Goal: Book appointment/travel/reservation

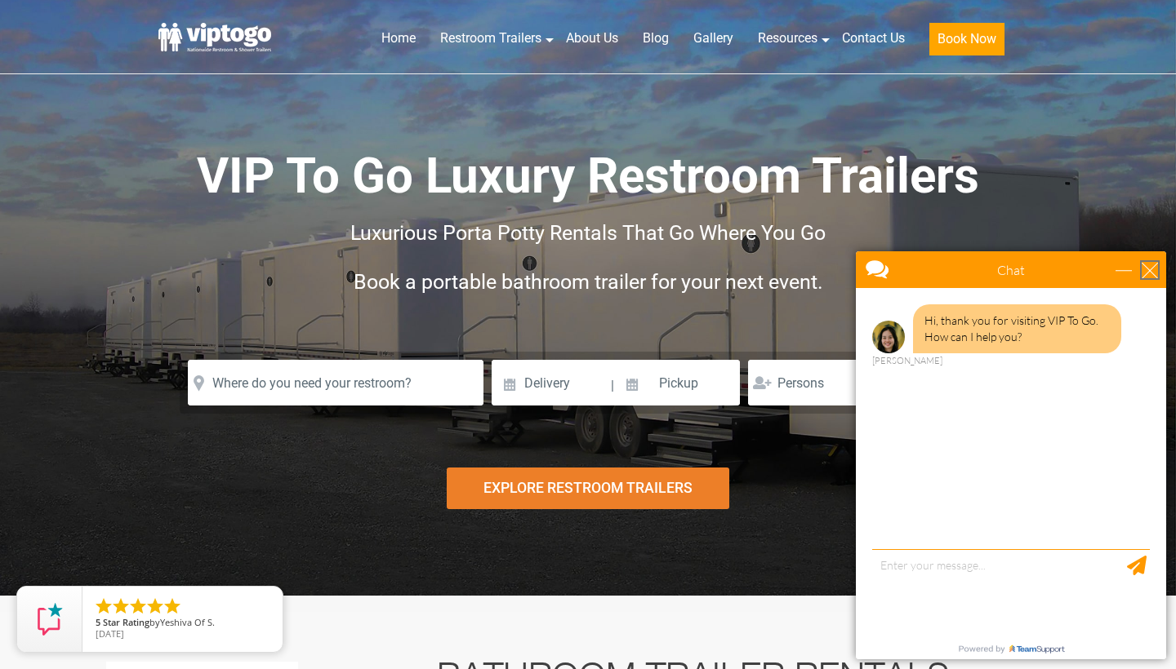
click at [1154, 273] on div "close" at bounding box center [1149, 270] width 16 height 16
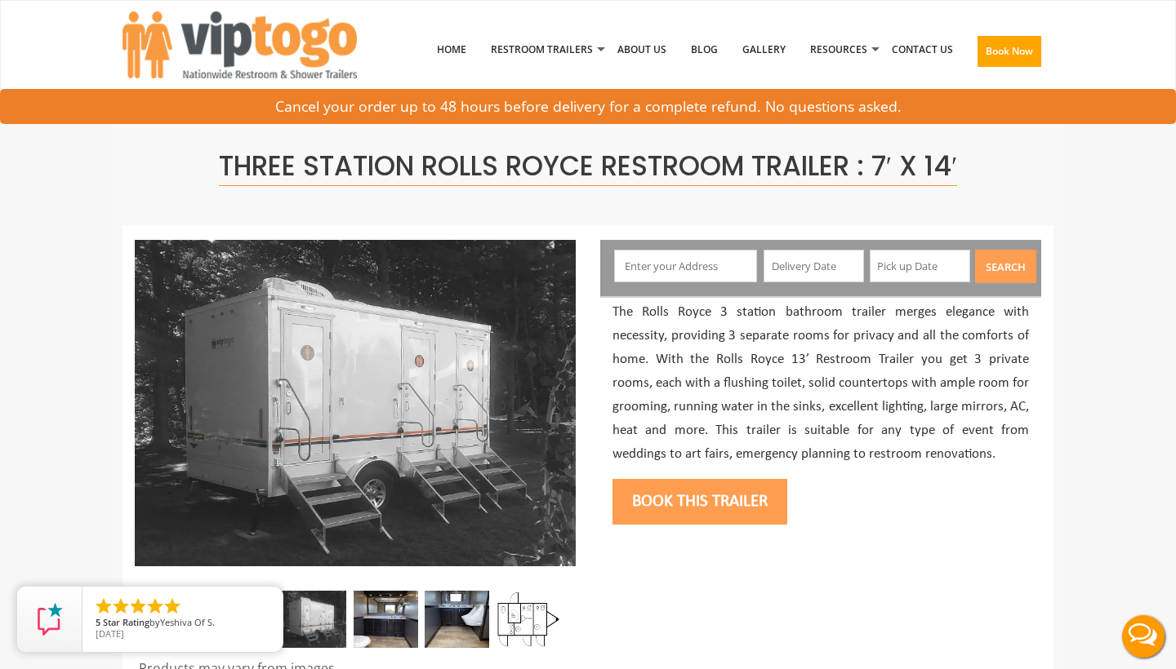
click at [709, 260] on input "text" at bounding box center [686, 266] width 144 height 33
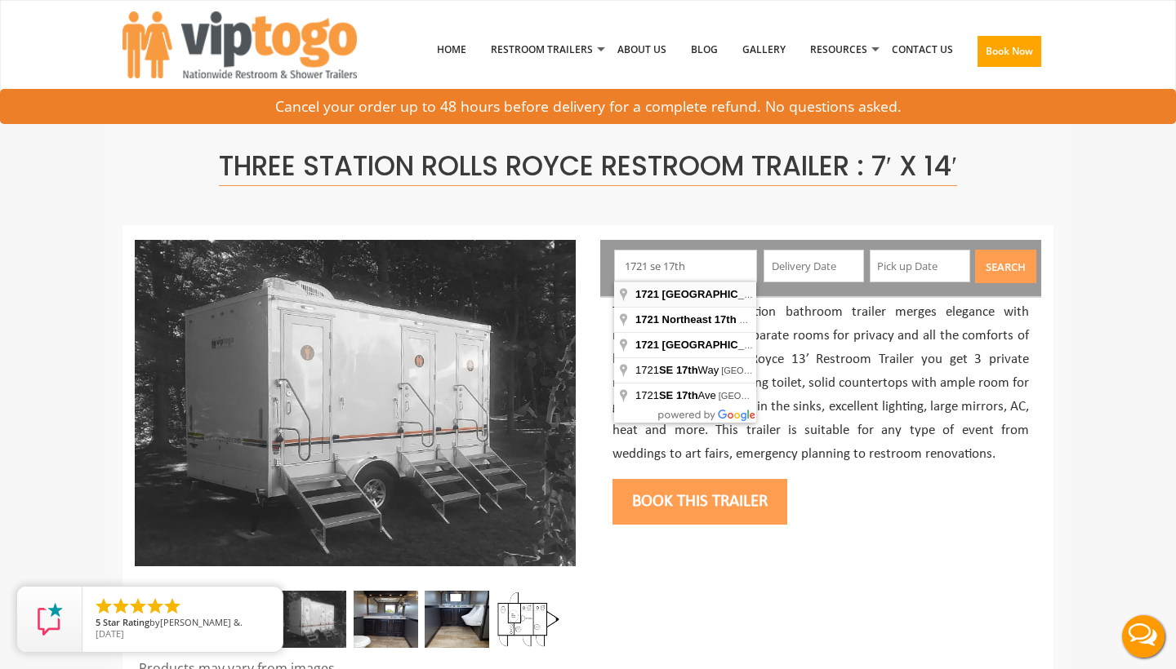
type input "[STREET_ADDRESS]"
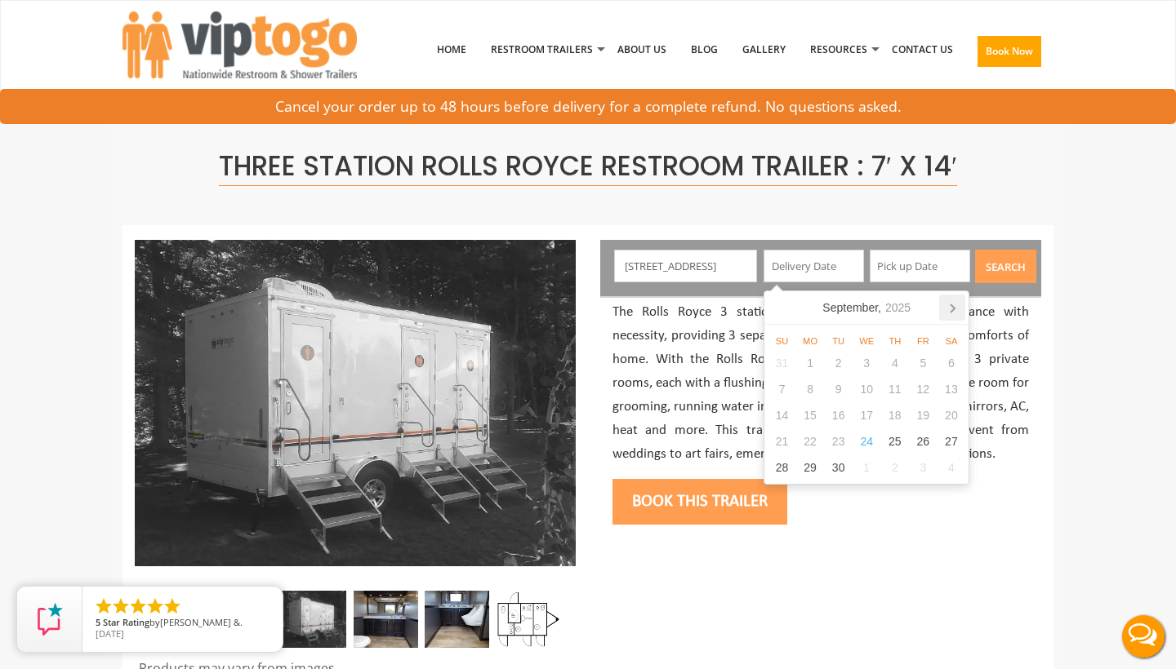
click at [955, 310] on icon at bounding box center [952, 308] width 26 height 26
click at [809, 389] on div "8" at bounding box center [810, 389] width 29 height 26
click at [815, 261] on input "12/08/2025" at bounding box center [813, 266] width 100 height 33
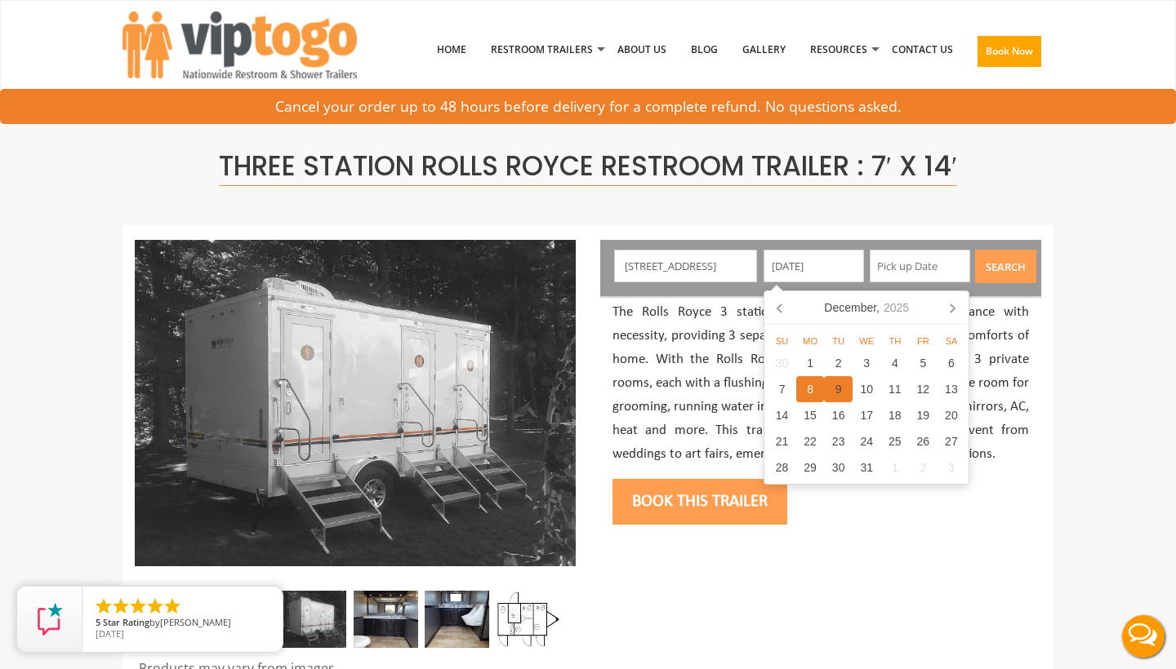
click at [834, 393] on div "9" at bounding box center [838, 389] width 29 height 26
click at [834, 266] on input "[DATE]" at bounding box center [813, 266] width 100 height 33
type input "1"
click at [798, 262] on input "text" at bounding box center [813, 266] width 100 height 33
click at [811, 393] on div "8" at bounding box center [810, 389] width 29 height 26
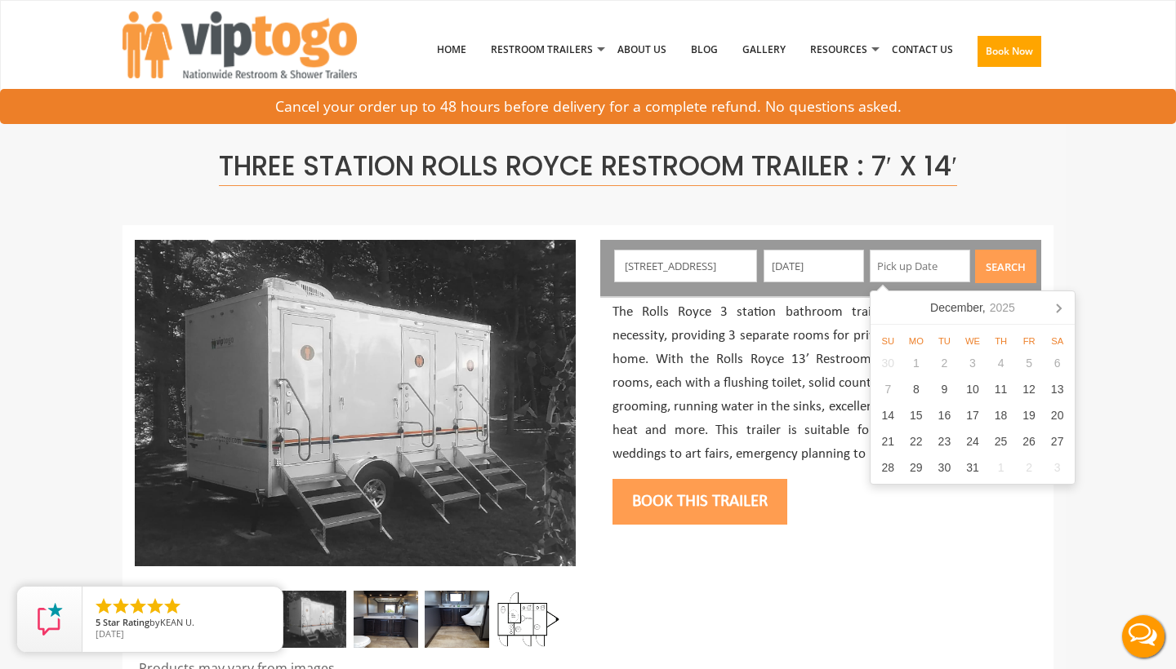
click at [841, 268] on input "12/08/2025" at bounding box center [813, 266] width 100 height 33
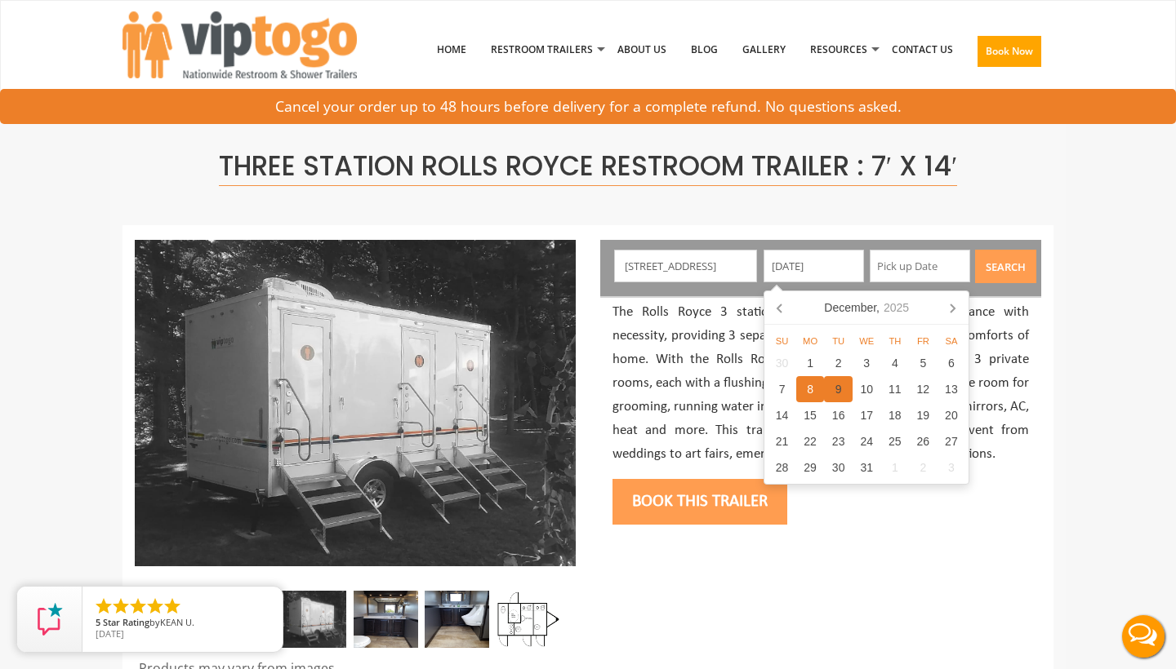
click at [837, 388] on div "9" at bounding box center [838, 389] width 29 height 26
type input "[DATE]"
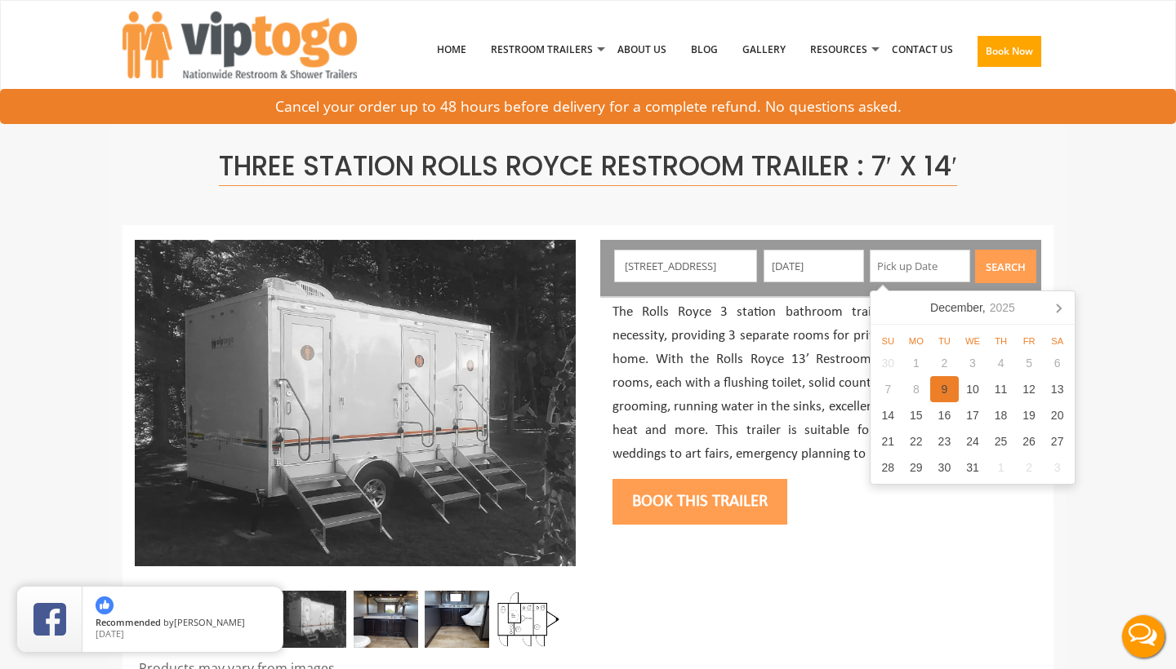
click at [942, 385] on div "9" at bounding box center [944, 389] width 29 height 26
type input "[DATE]"
click at [1012, 257] on button "Search" at bounding box center [1005, 266] width 61 height 33
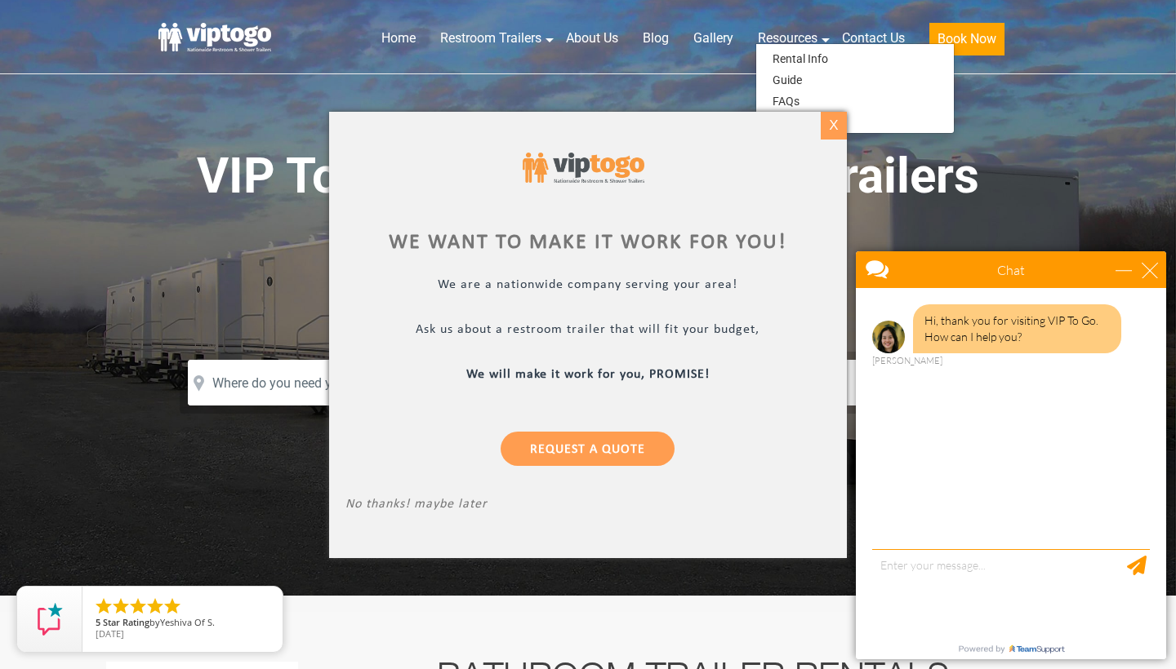
click at [839, 125] on div "X" at bounding box center [832, 126] width 25 height 28
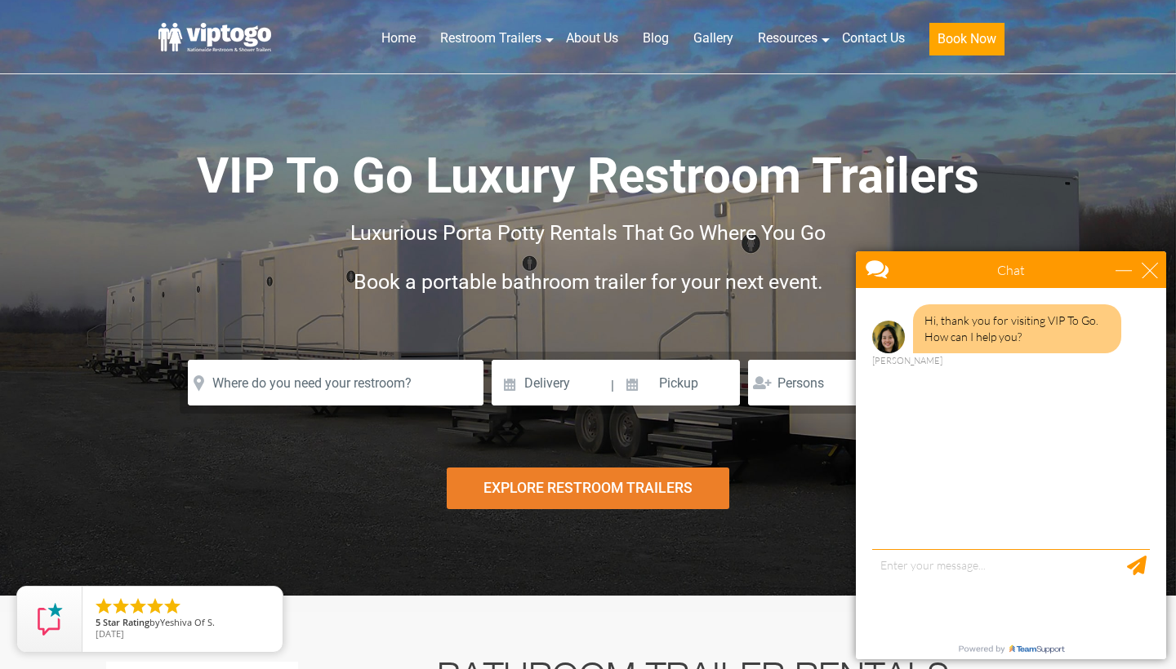
click at [1153, 281] on div "Chat" at bounding box center [1011, 269] width 310 height 37
click at [1156, 267] on div "close" at bounding box center [1149, 270] width 16 height 16
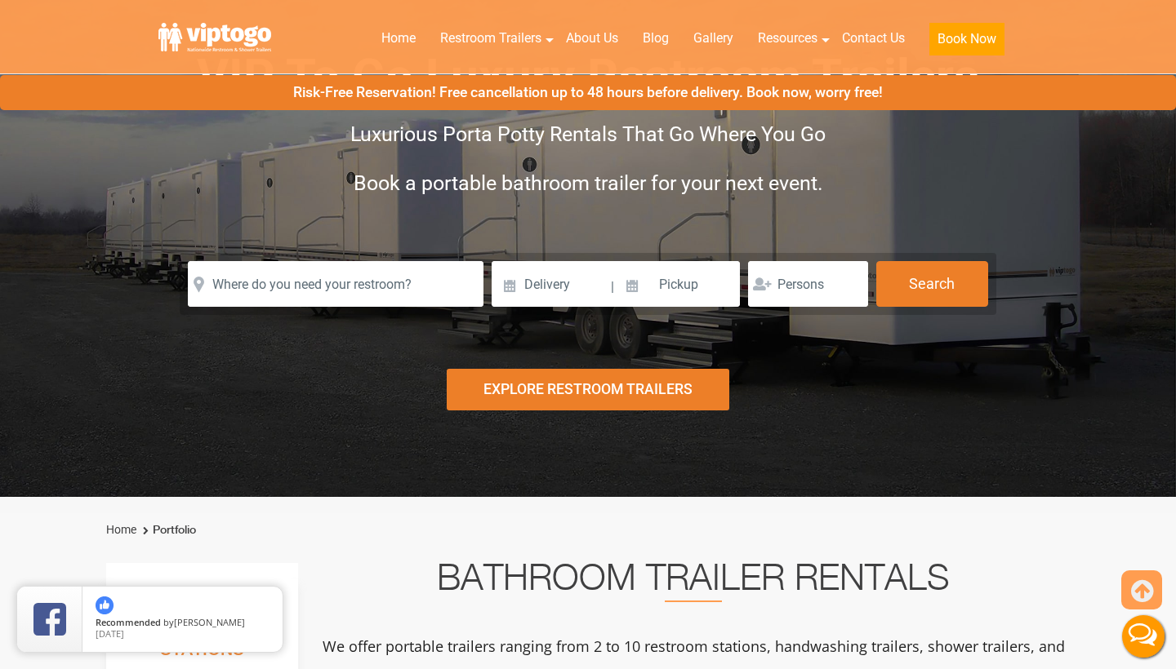
scroll to position [120, 0]
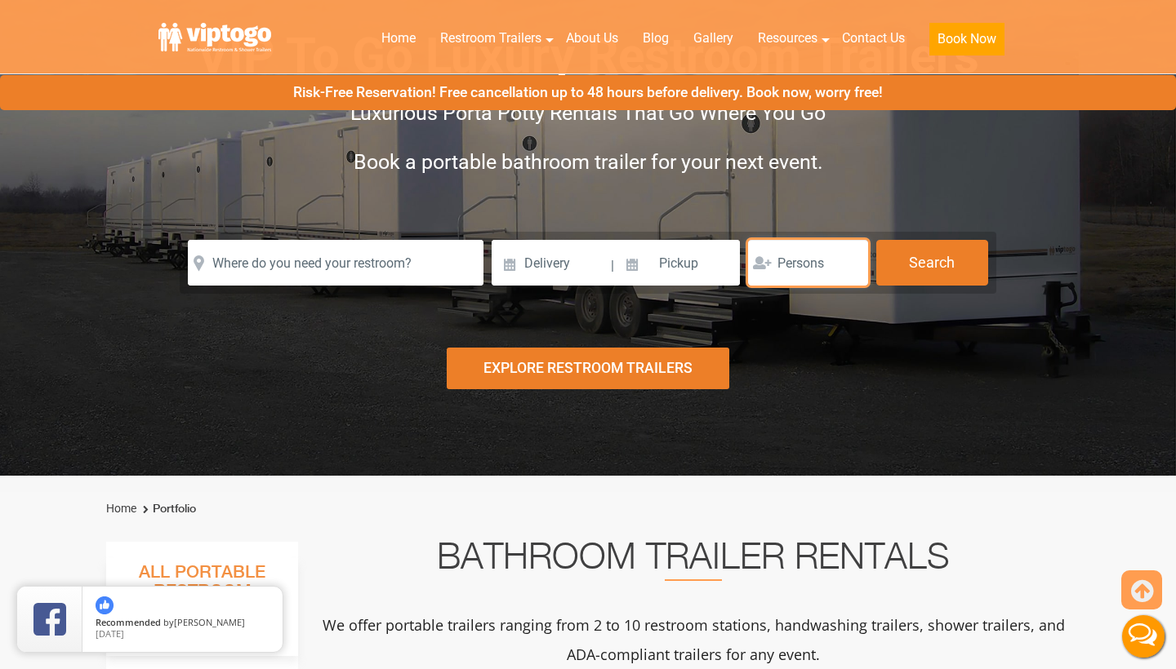
click at [825, 268] on input "number" at bounding box center [808, 263] width 120 height 46
type input "350"
click at [834, 350] on div "Risk-Free Reservation! Free cancellation up to 48 hours before delivery. Book n…" at bounding box center [588, 178] width 1176 height 596
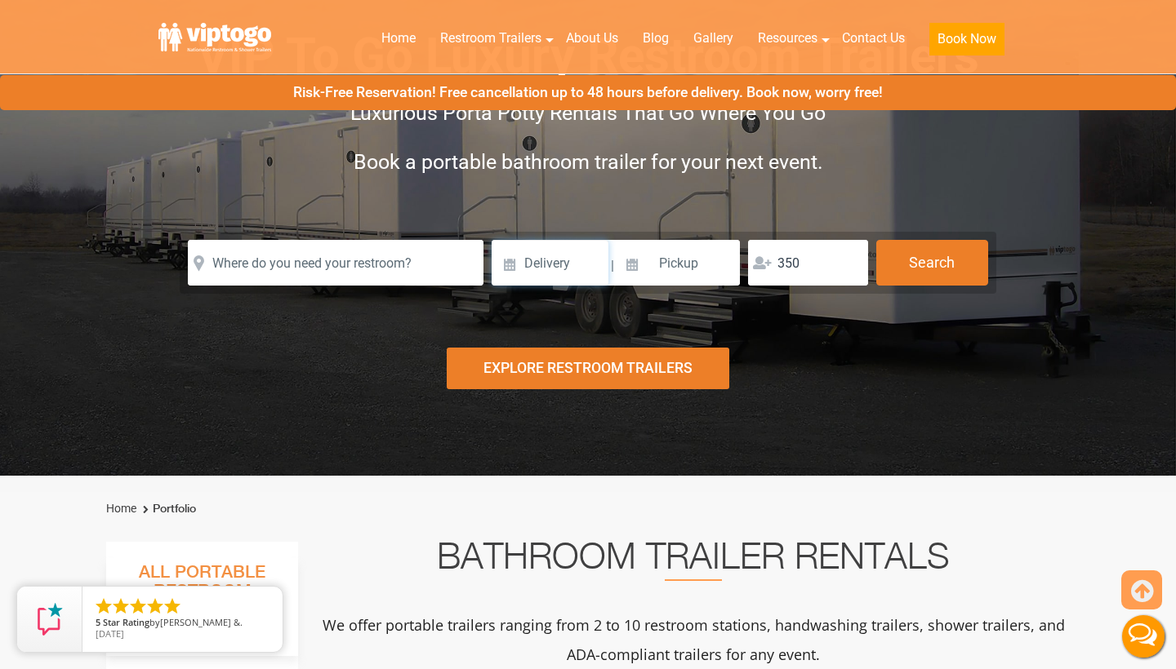
click at [542, 259] on input at bounding box center [549, 263] width 117 height 46
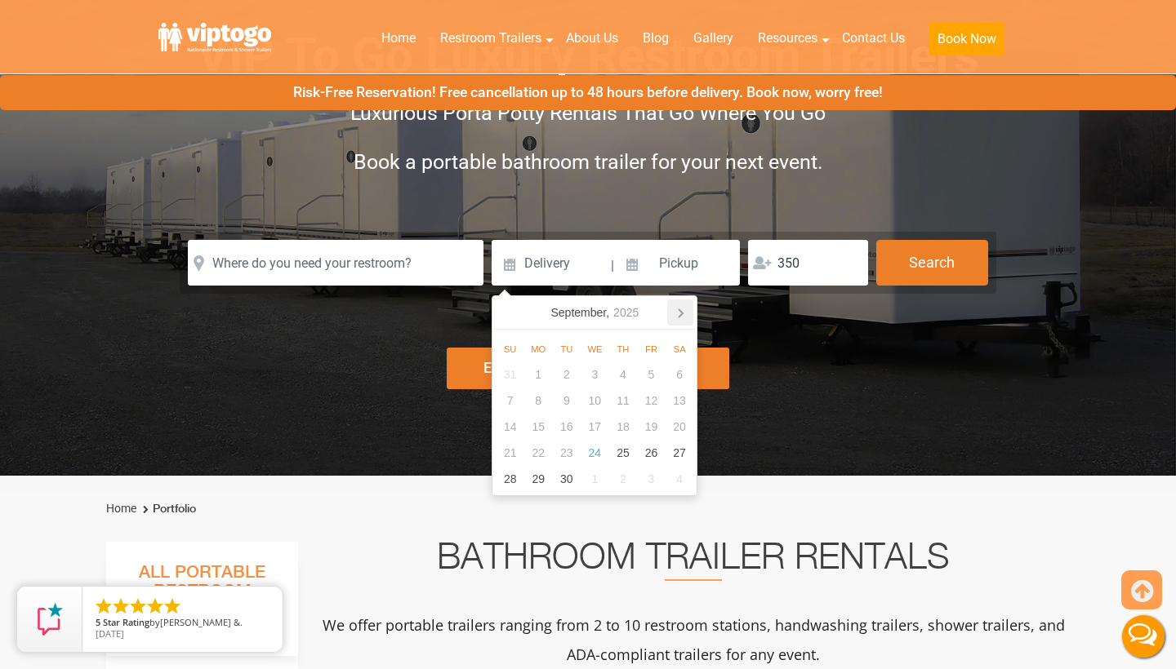
click at [691, 317] on icon at bounding box center [680, 313] width 26 height 26
click at [680, 315] on icon at bounding box center [680, 313] width 4 height 8
click at [678, 318] on icon at bounding box center [680, 313] width 26 height 26
click at [567, 398] on div "9" at bounding box center [567, 401] width 29 height 26
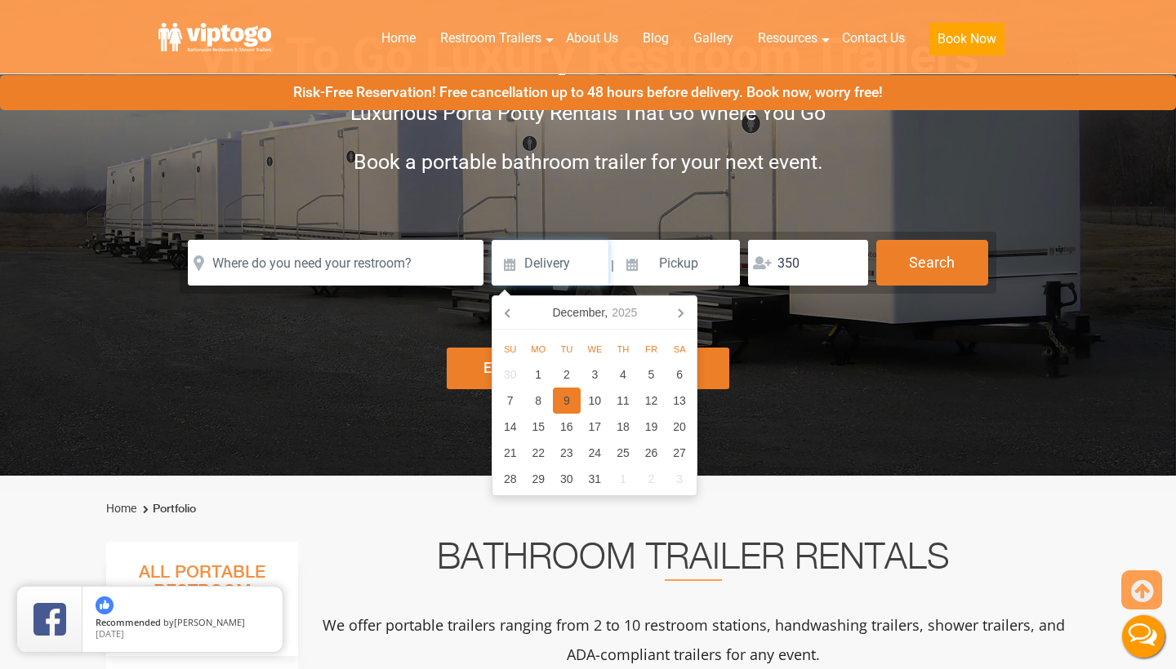
type input "[DATE]"
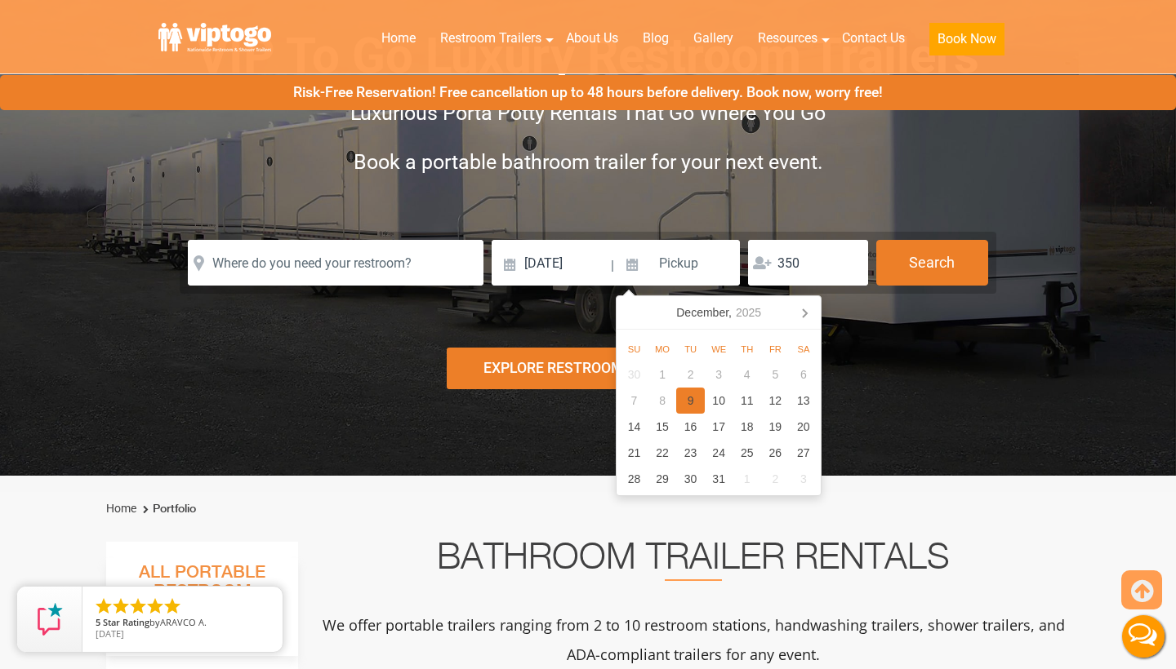
click at [690, 399] on div "9" at bounding box center [690, 401] width 29 height 26
type input "12/09/2025"
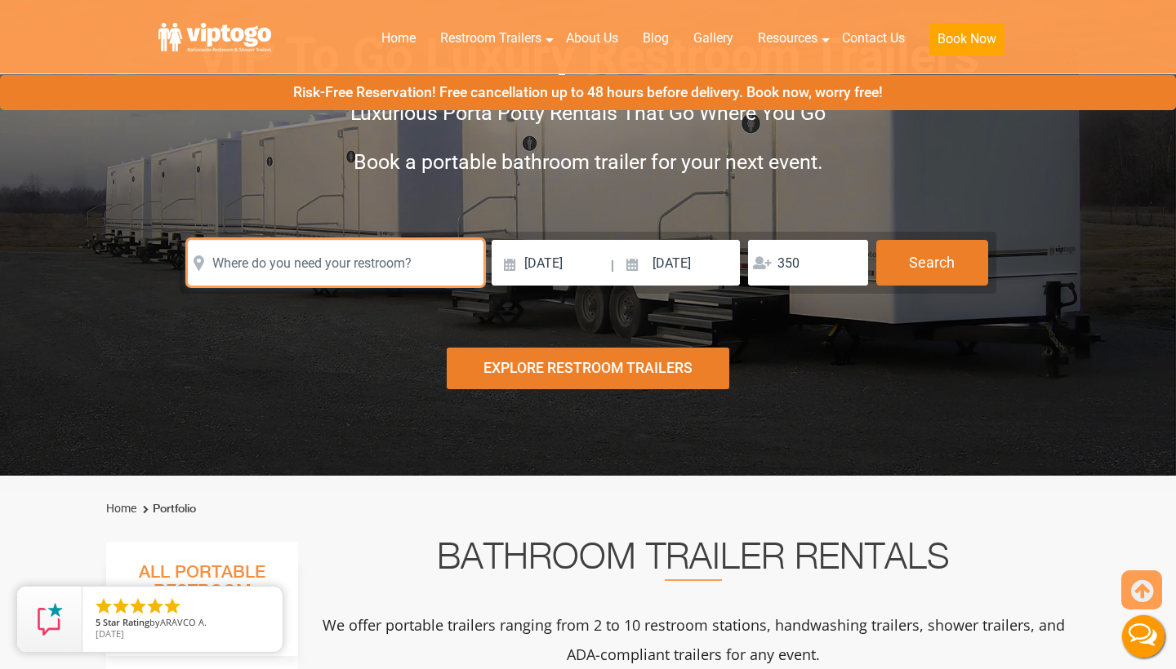
click at [370, 260] on input "text" at bounding box center [336, 263] width 296 height 46
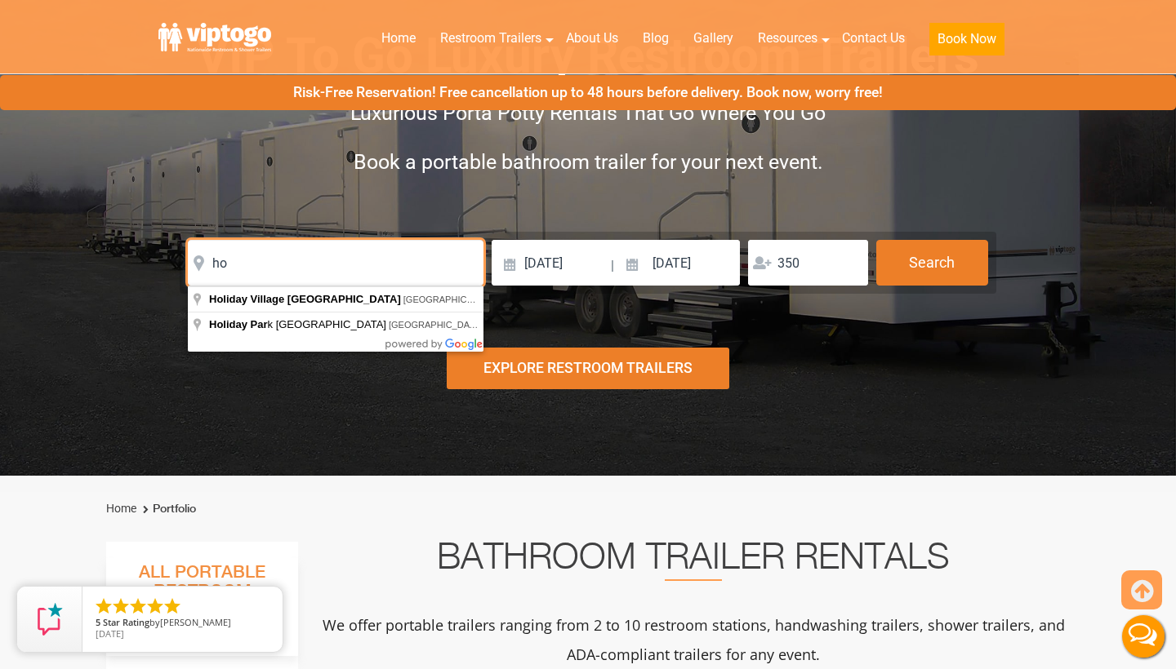
type input "h"
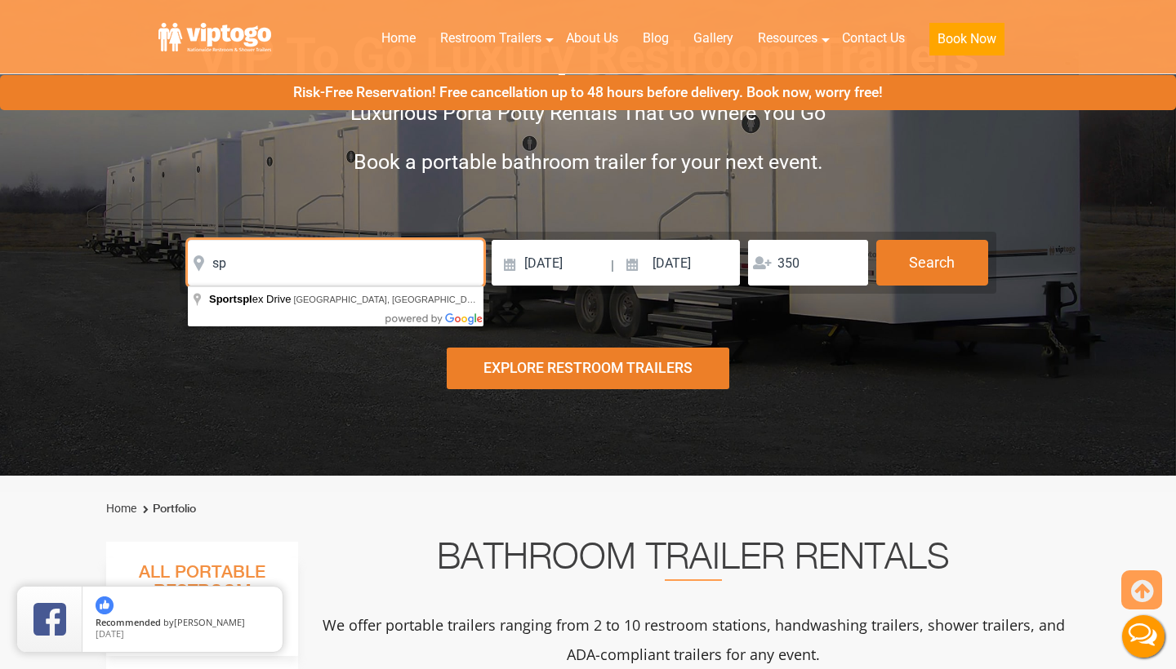
type input "s"
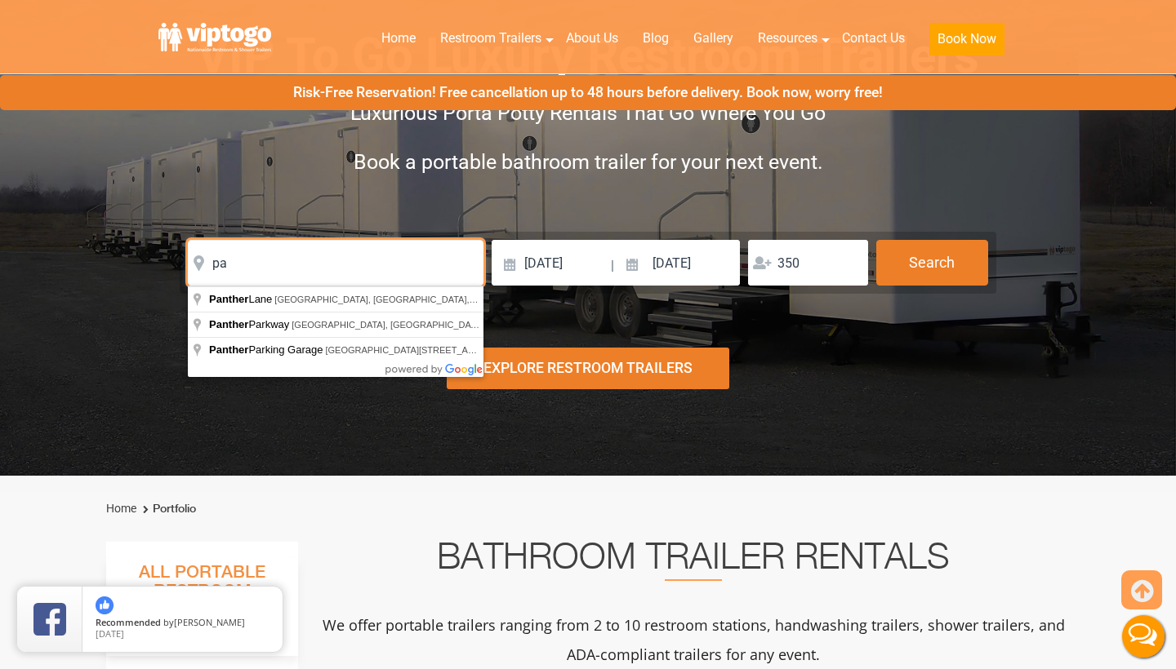
type input "p"
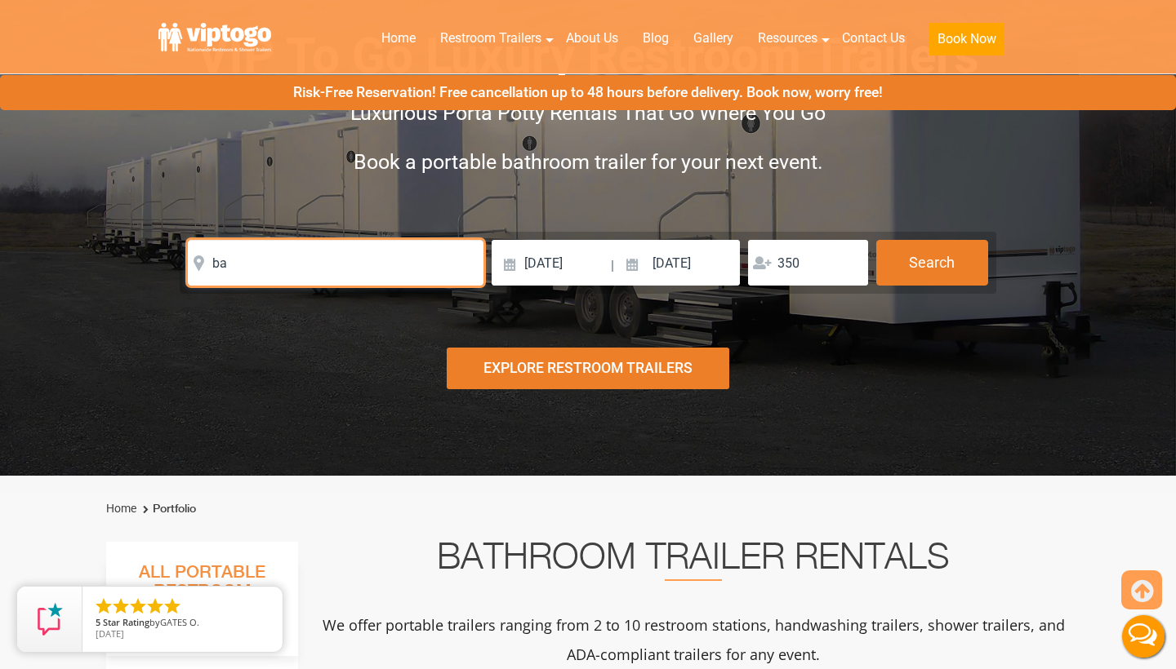
type input "b"
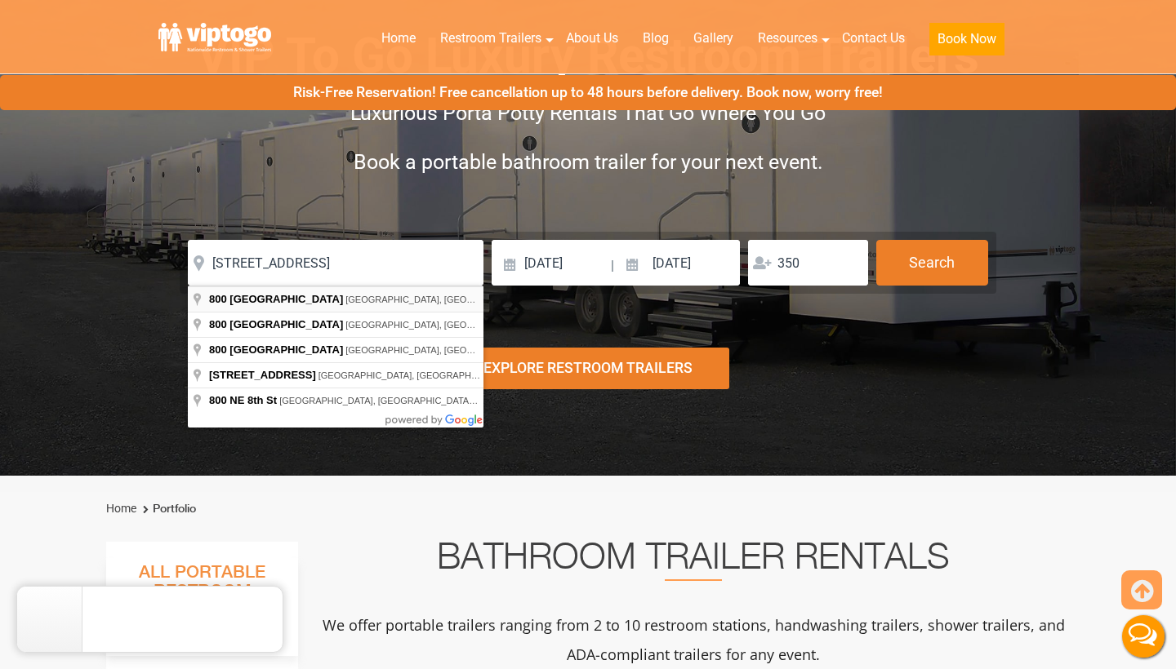
type input "800 Northeast 8th Street, Fort Lauderdale, FL, USA"
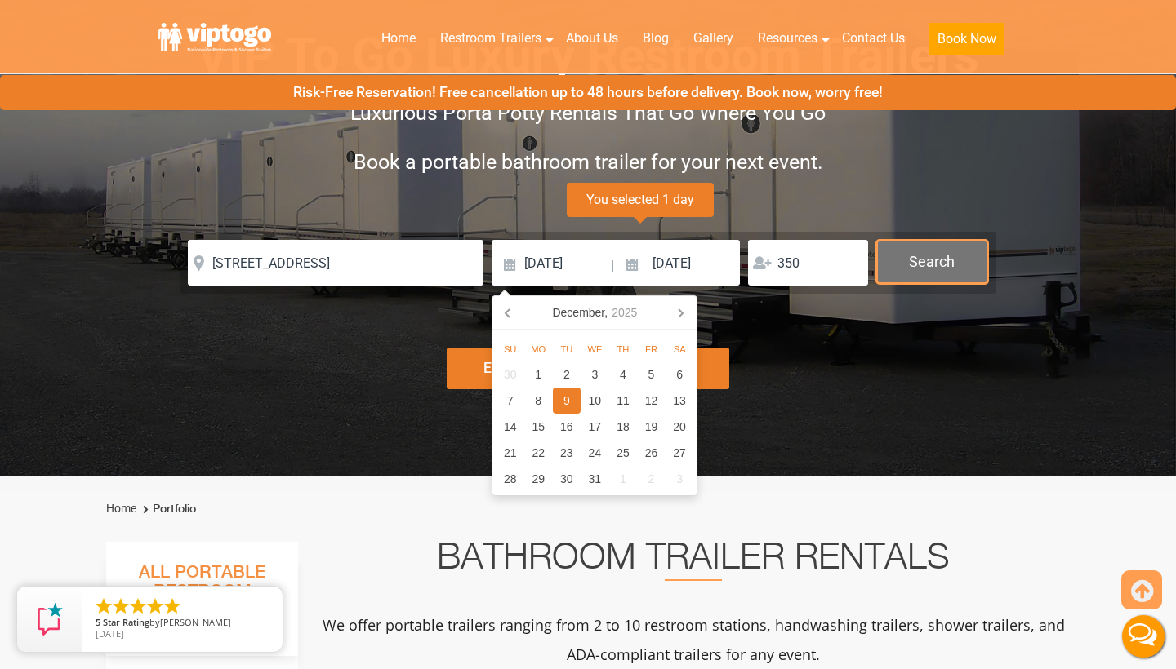
click at [917, 281] on button "Search" at bounding box center [932, 262] width 112 height 44
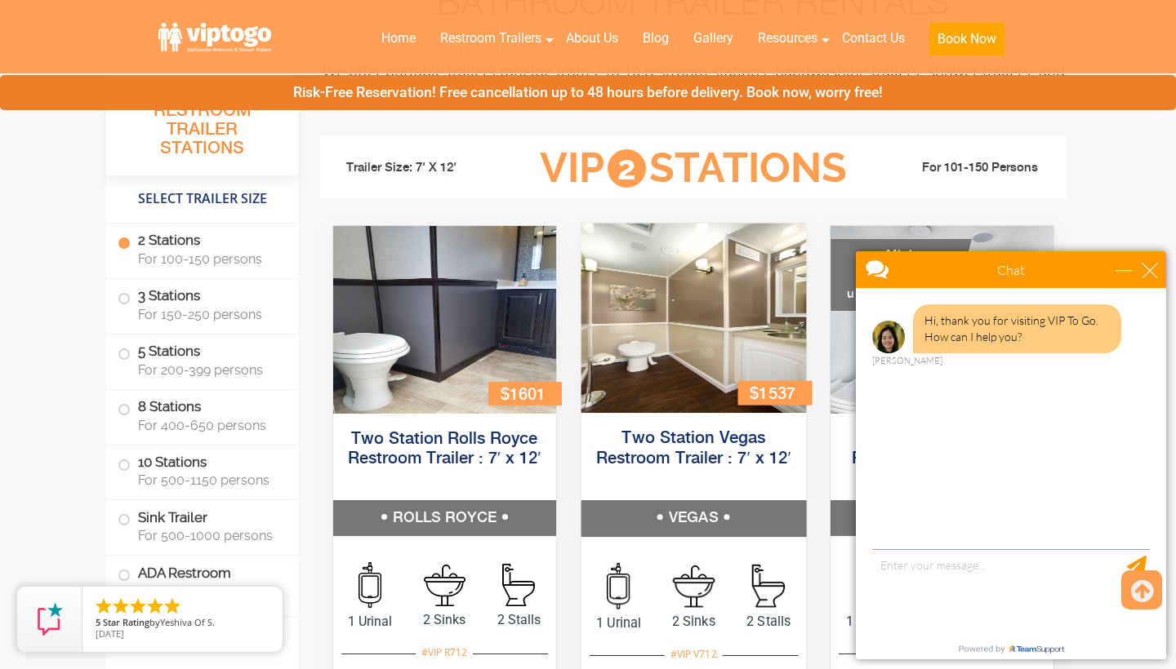
scroll to position [746, 0]
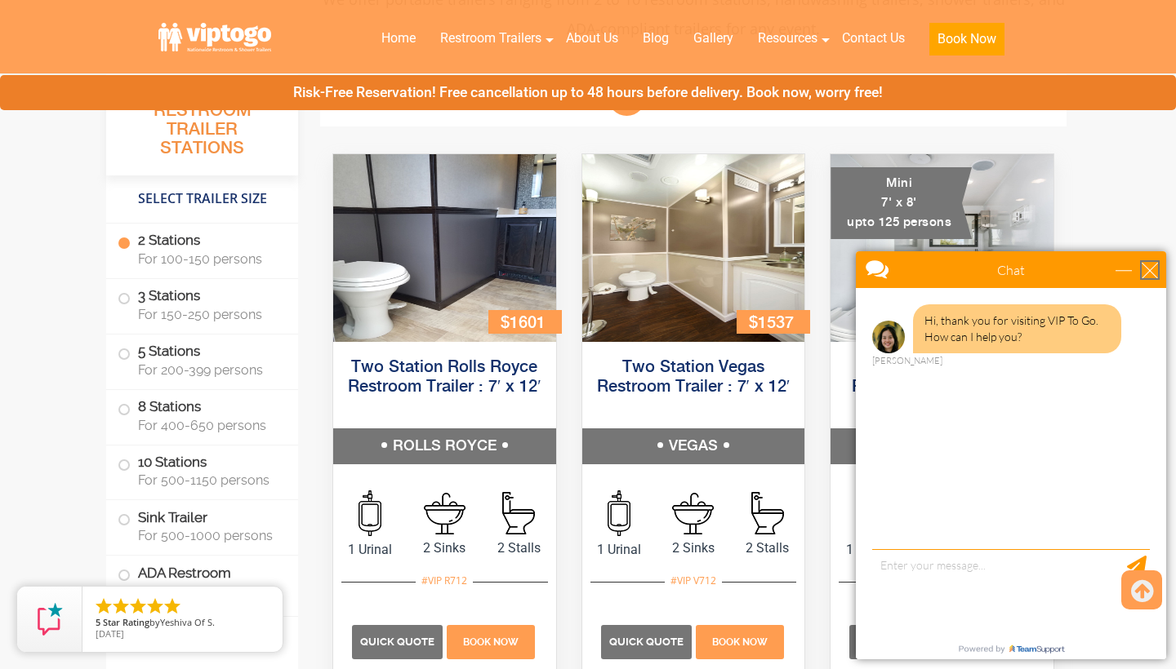
click at [1152, 270] on div "close" at bounding box center [1149, 270] width 16 height 16
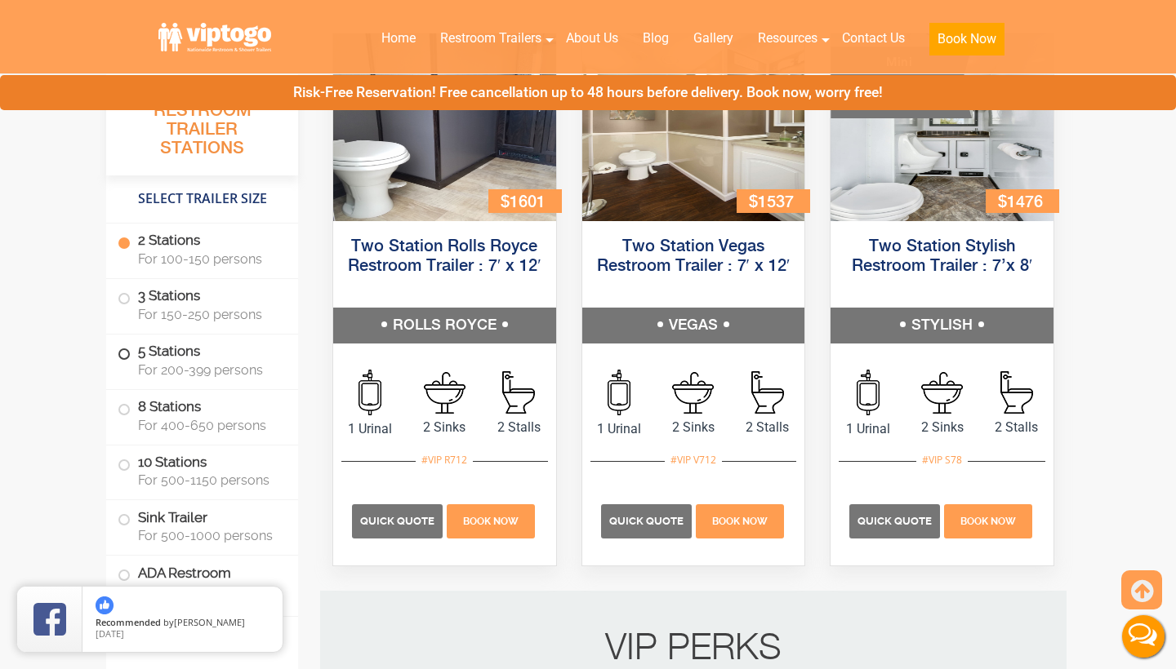
scroll to position [876, 0]
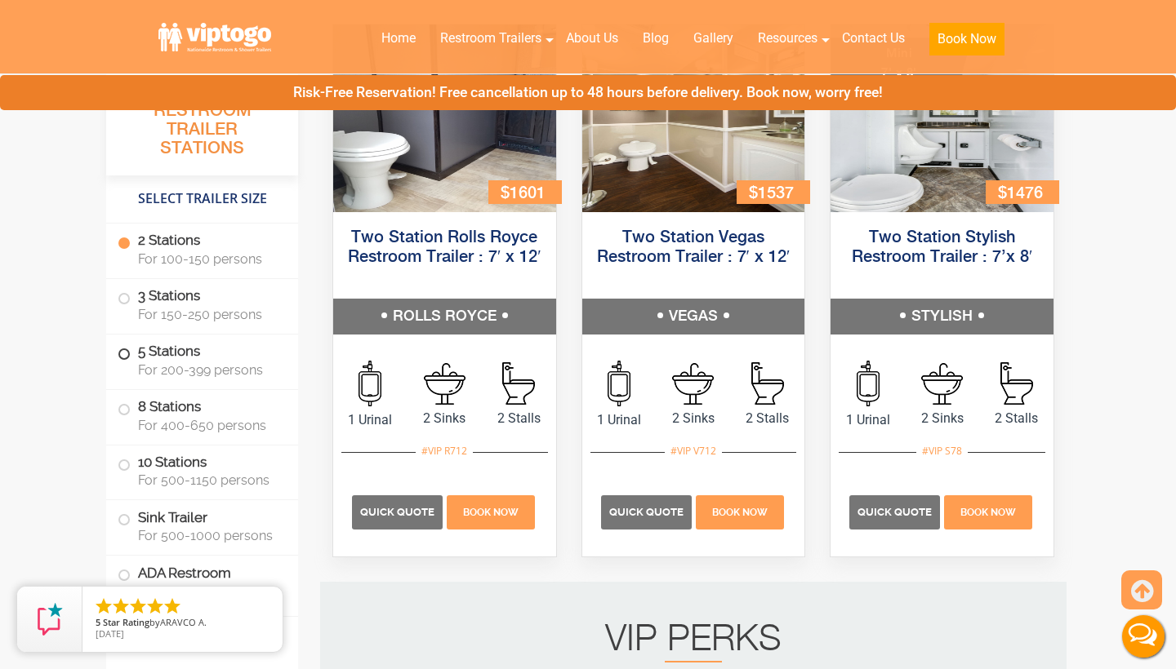
click at [127, 357] on span at bounding box center [124, 354] width 7 height 7
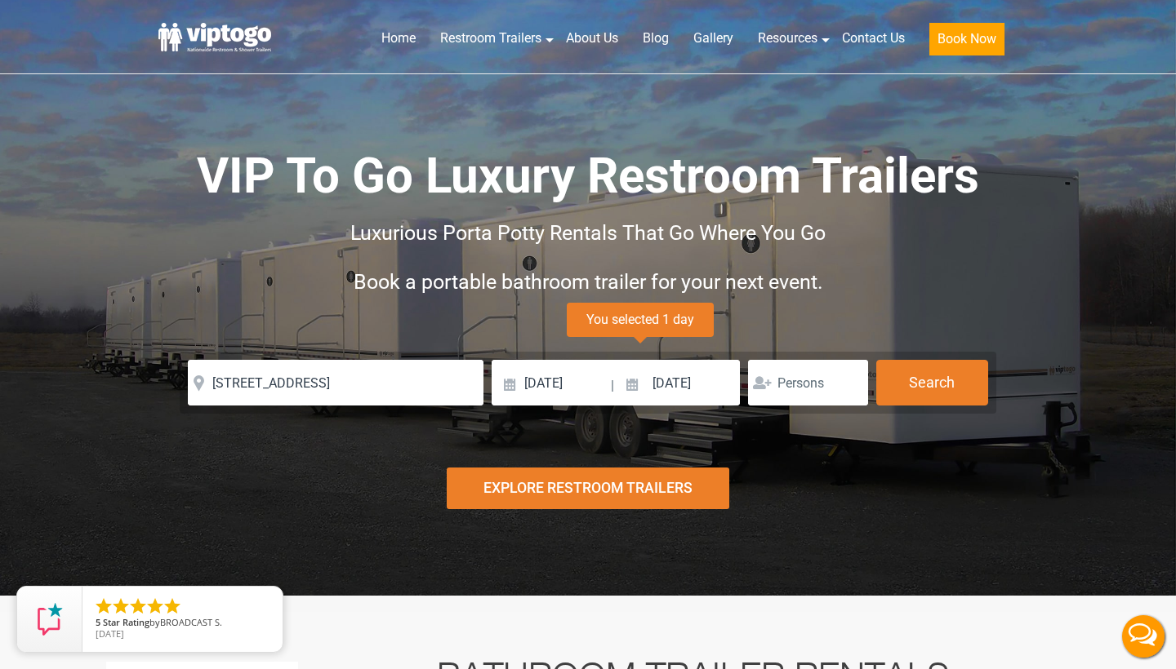
scroll to position [0, 0]
